Goal: Task Accomplishment & Management: Manage account settings

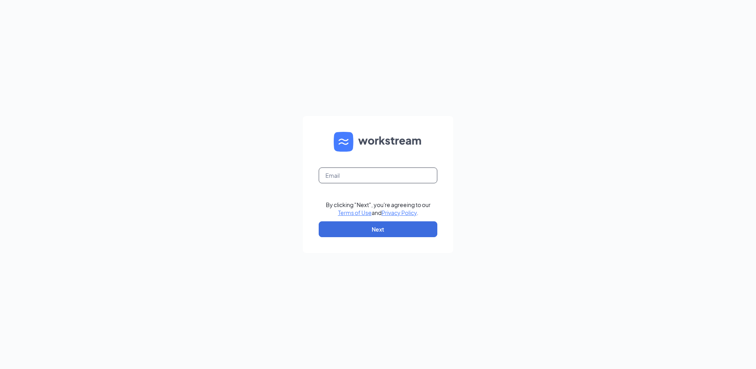
click at [333, 178] on input "text" at bounding box center [378, 175] width 119 height 16
type input "rs035252@tacobell.com"
click at [363, 232] on button "Next" at bounding box center [378, 229] width 119 height 16
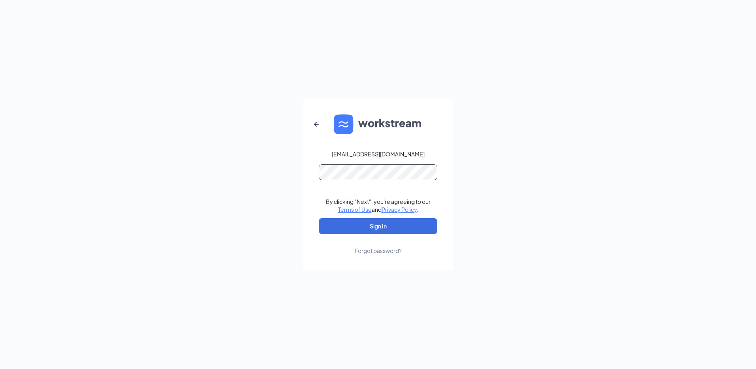
click at [319, 218] on button "Sign In" at bounding box center [378, 226] width 119 height 16
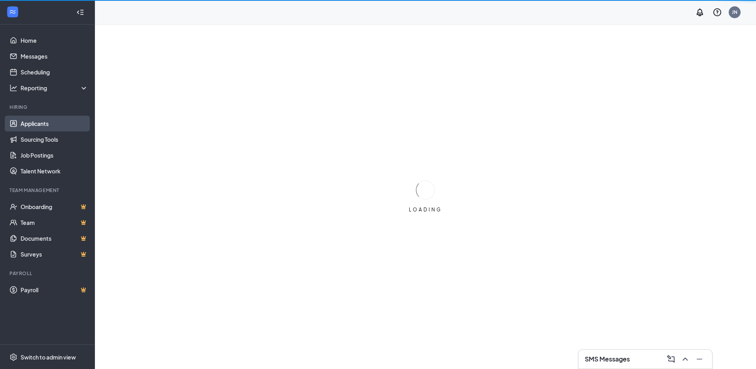
click at [21, 119] on link "Applicants" at bounding box center [55, 124] width 68 height 16
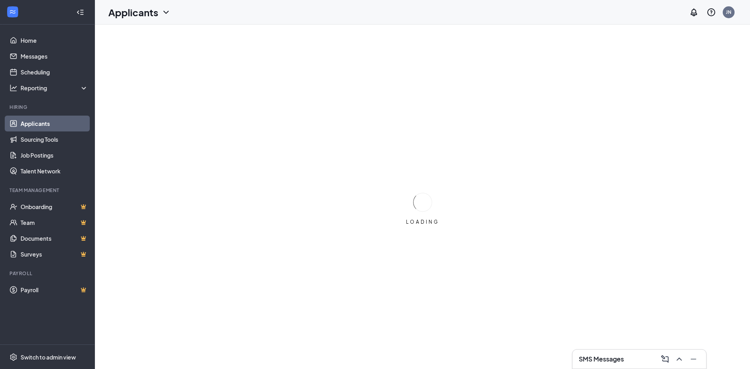
click at [21, 123] on link "Applicants" at bounding box center [55, 124] width 68 height 16
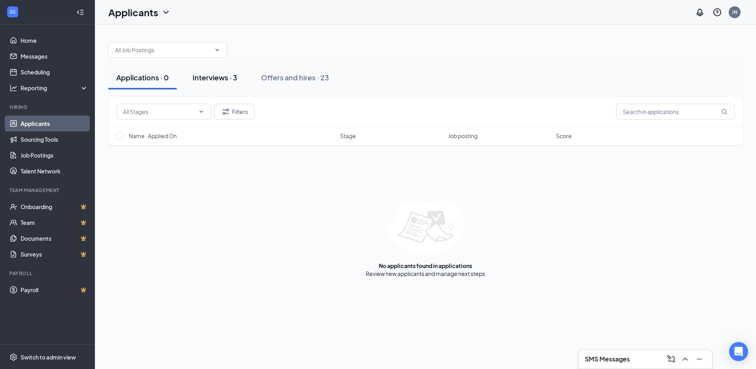
click at [208, 77] on div "Interviews · 3" at bounding box center [215, 77] width 45 height 10
